Goal: Task Accomplishment & Management: Complete application form

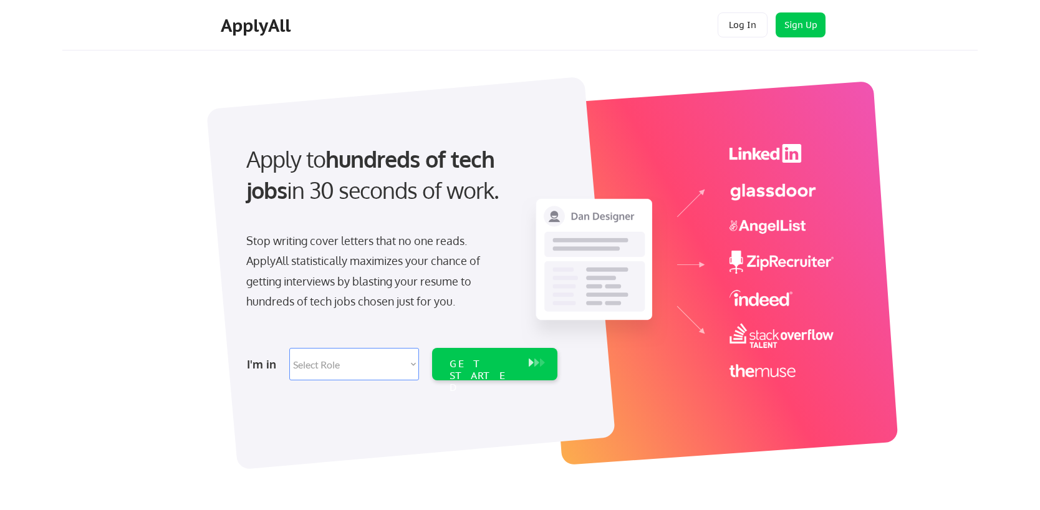
click at [403, 362] on select "Select Role Software Engineering Product Management Customer Success Sales UI/U…" at bounding box center [354, 364] width 130 height 32
select select ""marketing___comms""
click at [289, 348] on select "Select Role Software Engineering Product Management Customer Success Sales UI/U…" at bounding box center [354, 364] width 130 height 32
select select ""marketing___comms""
click at [487, 360] on div "GET STARTED" at bounding box center [482, 376] width 67 height 36
